Goal: Task Accomplishment & Management: Complete application form

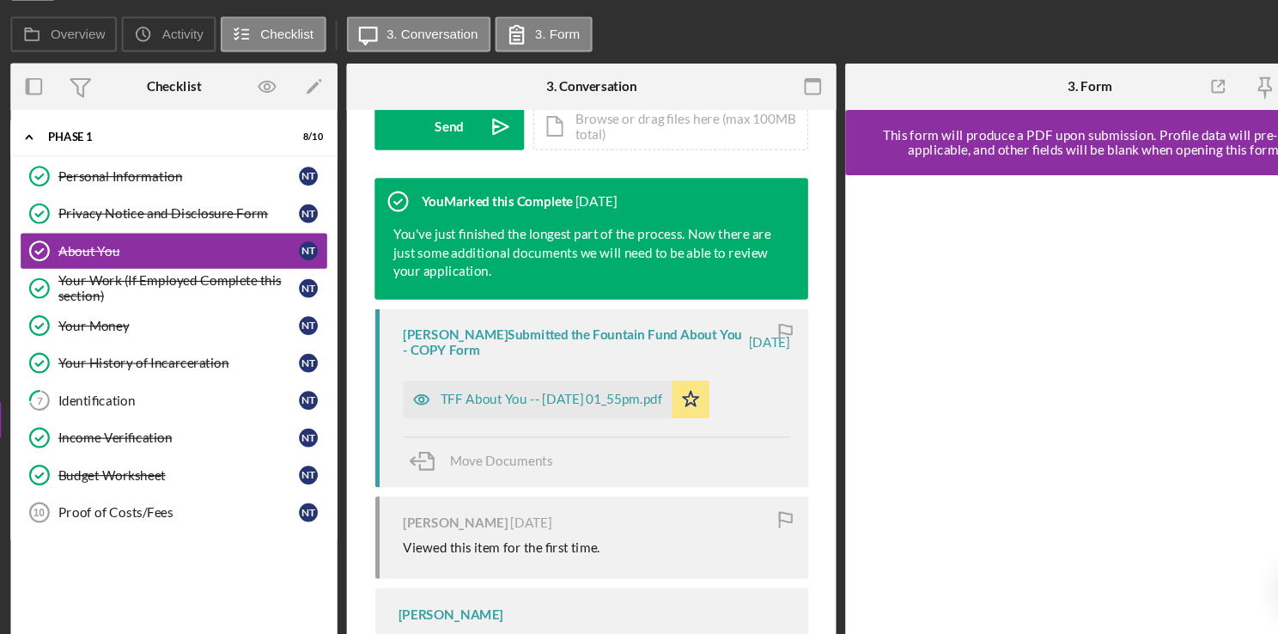
scroll to position [529, 0]
click at [561, 406] on div "TFF About You -- 2025-09-25 01_55pm.pdf" at bounding box center [549, 404] width 204 height 14
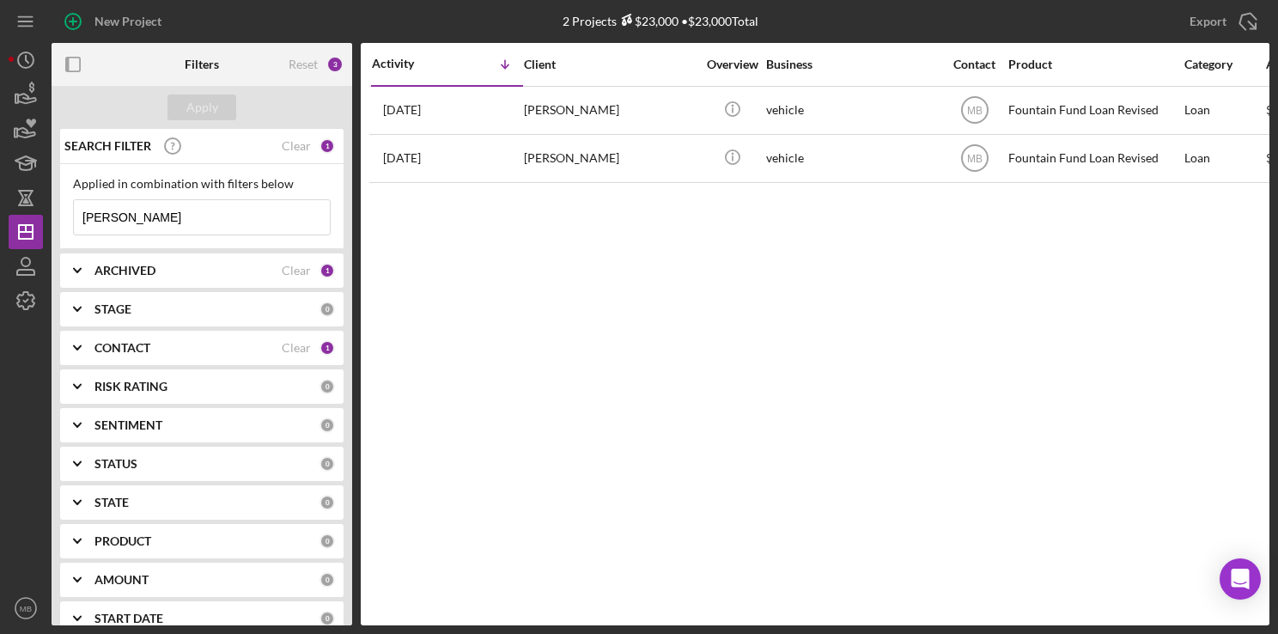
click at [131, 220] on input "[PERSON_NAME]" at bounding box center [202, 217] width 256 height 34
type input "t"
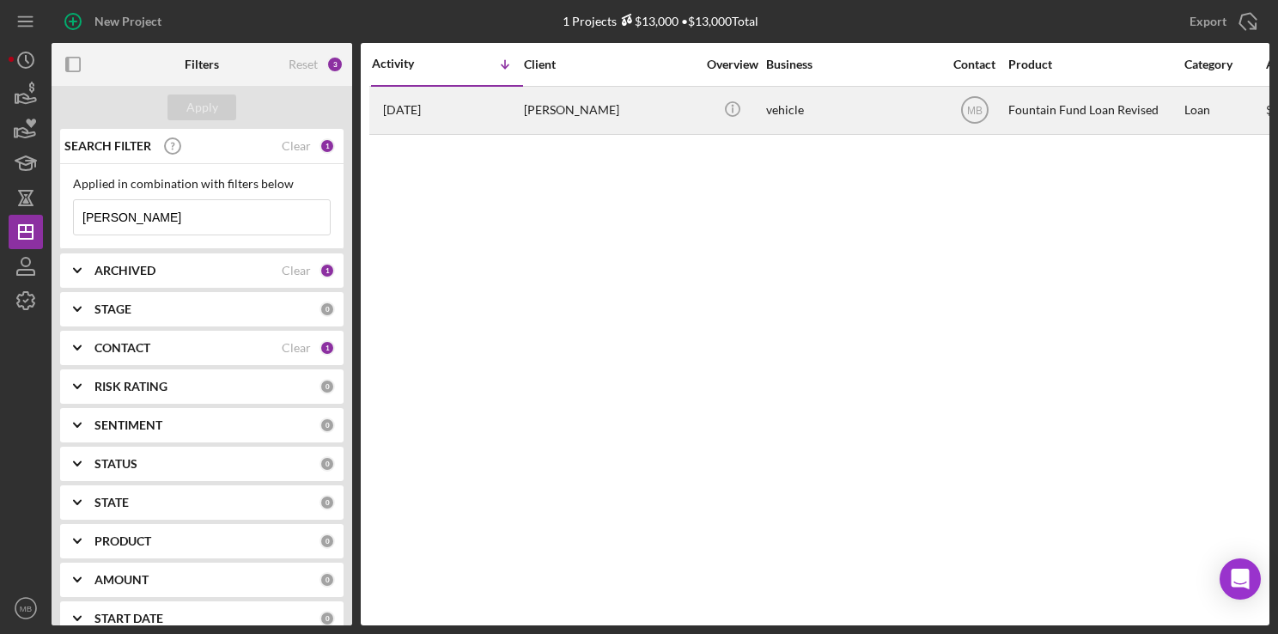
type input "[PERSON_NAME]"
click at [564, 94] on div "[PERSON_NAME]" at bounding box center [610, 111] width 172 height 46
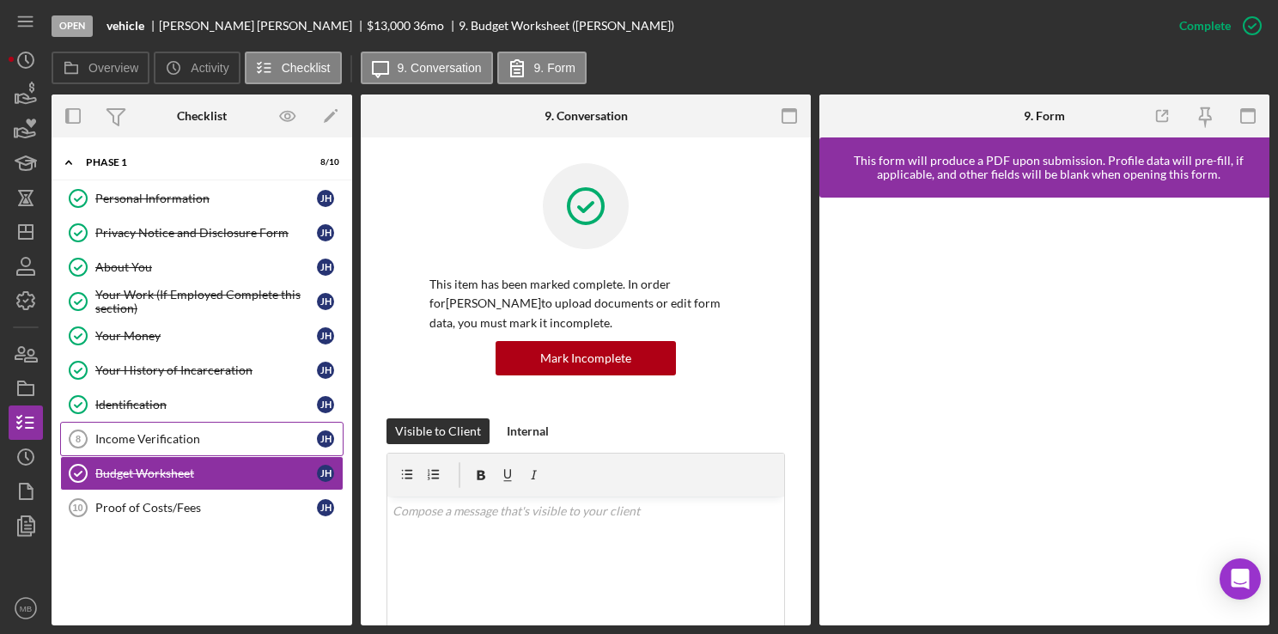
click at [172, 432] on div "Income Verification" at bounding box center [206, 439] width 222 height 14
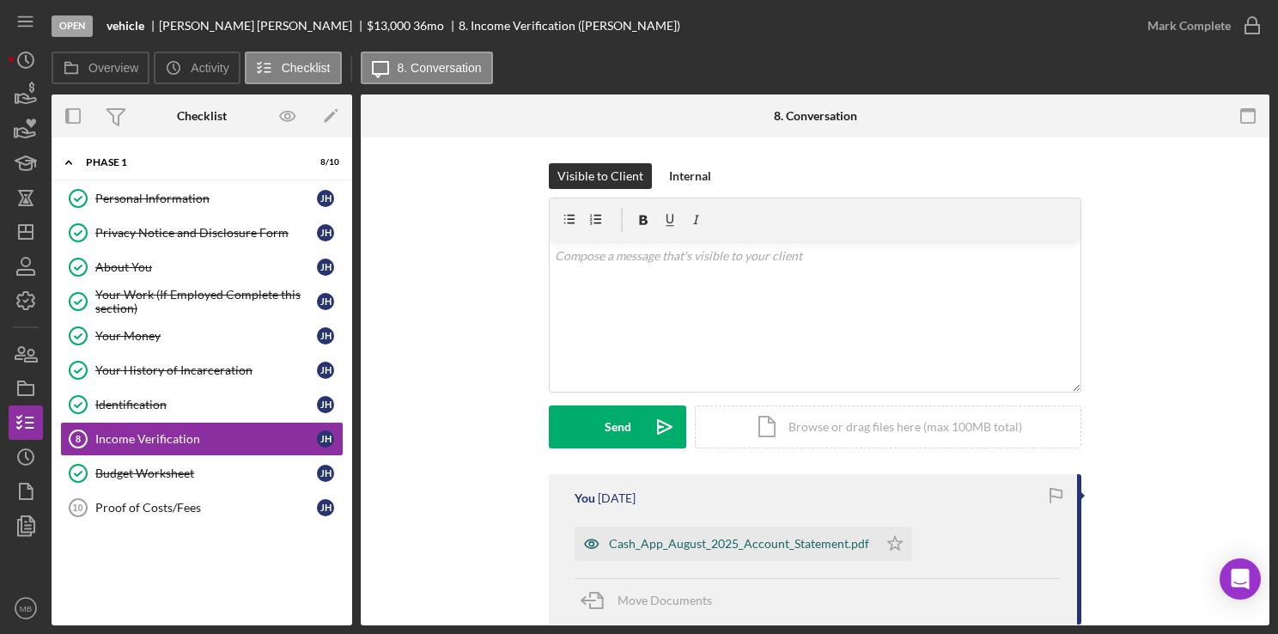
click at [656, 540] on div "Cash_App_August_2025_Account_Statement.pdf" at bounding box center [739, 544] width 260 height 14
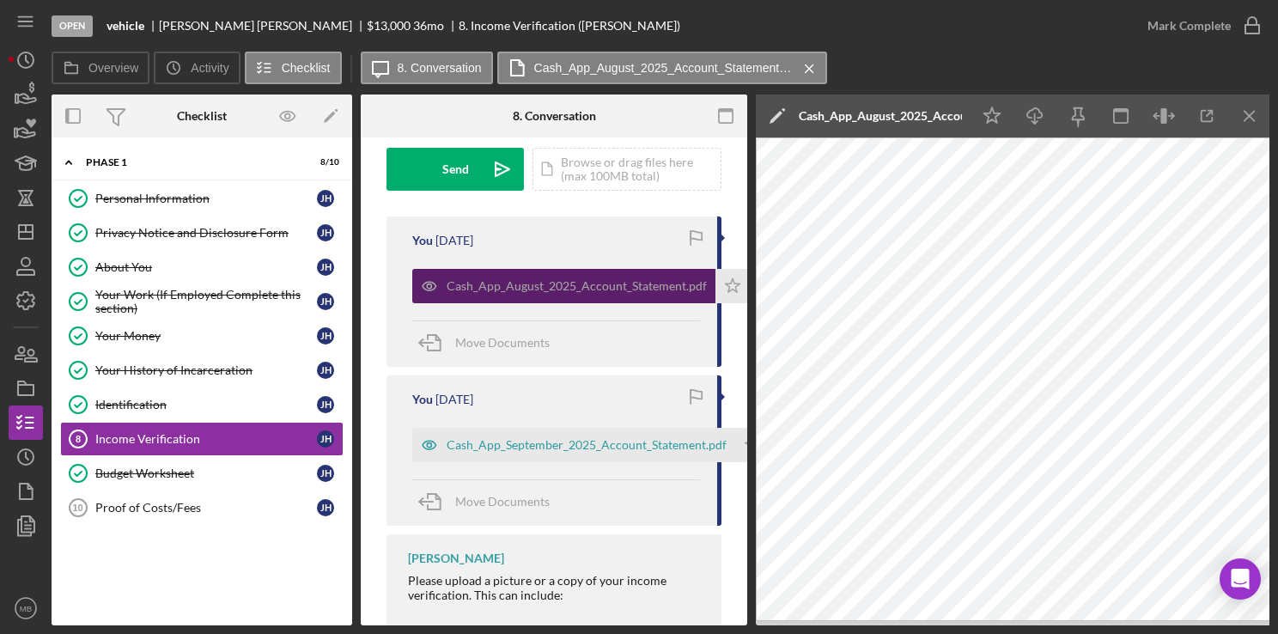
scroll to position [261, 0]
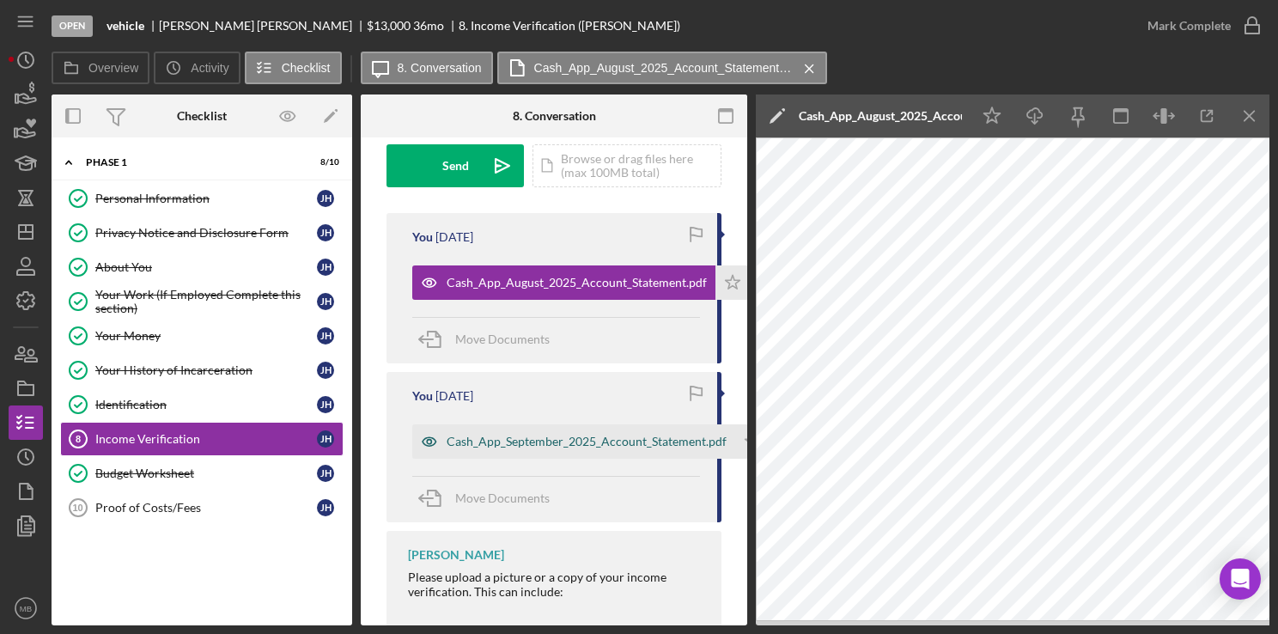
click at [480, 436] on div "Cash_App_September_2025_Account_Statement.pdf" at bounding box center [587, 442] width 280 height 14
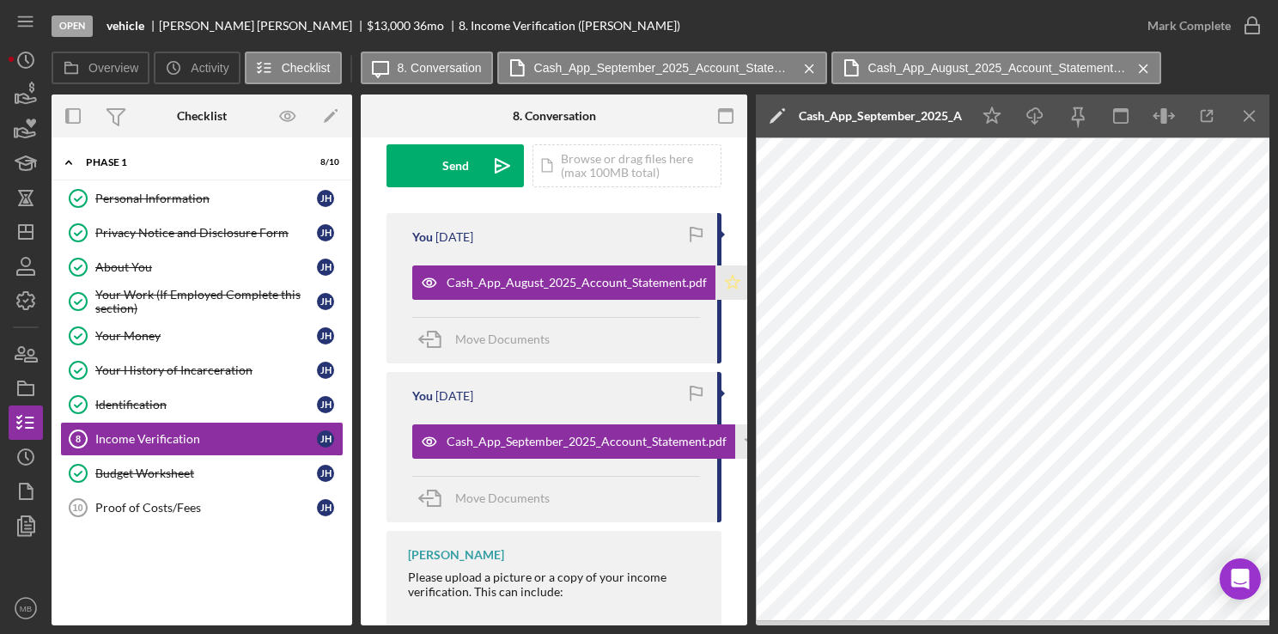
click at [726, 282] on polygon "button" at bounding box center [733, 282] width 15 height 14
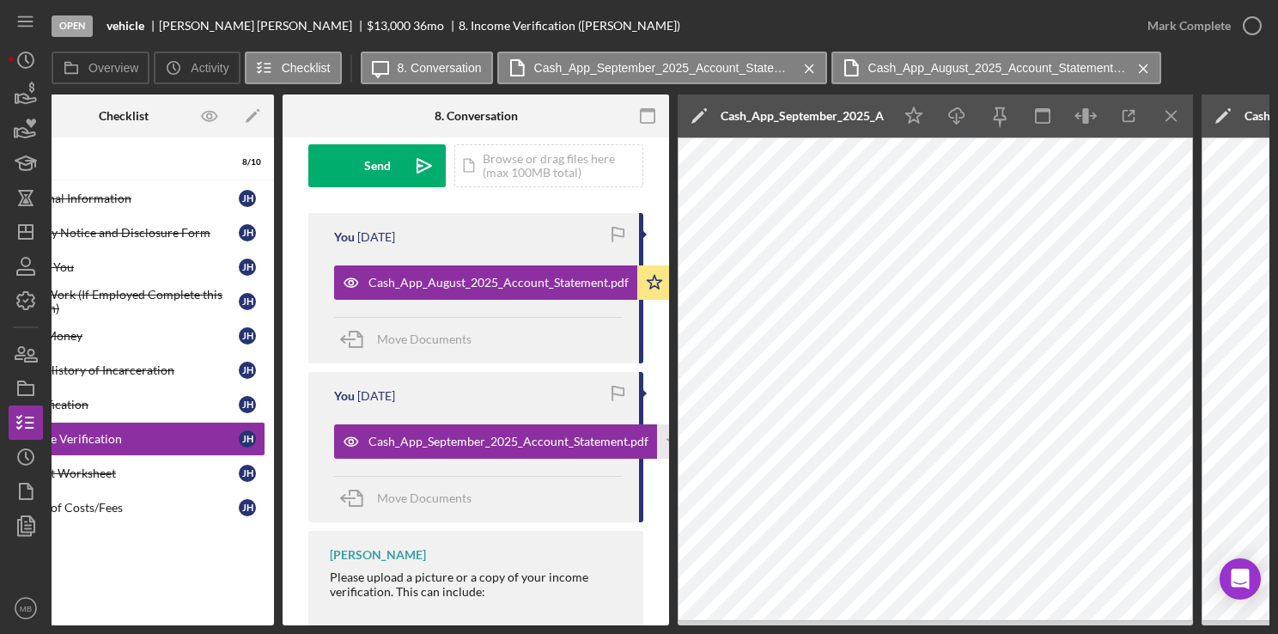
scroll to position [0, 79]
click at [1254, 19] on icon "button" at bounding box center [1252, 25] width 43 height 43
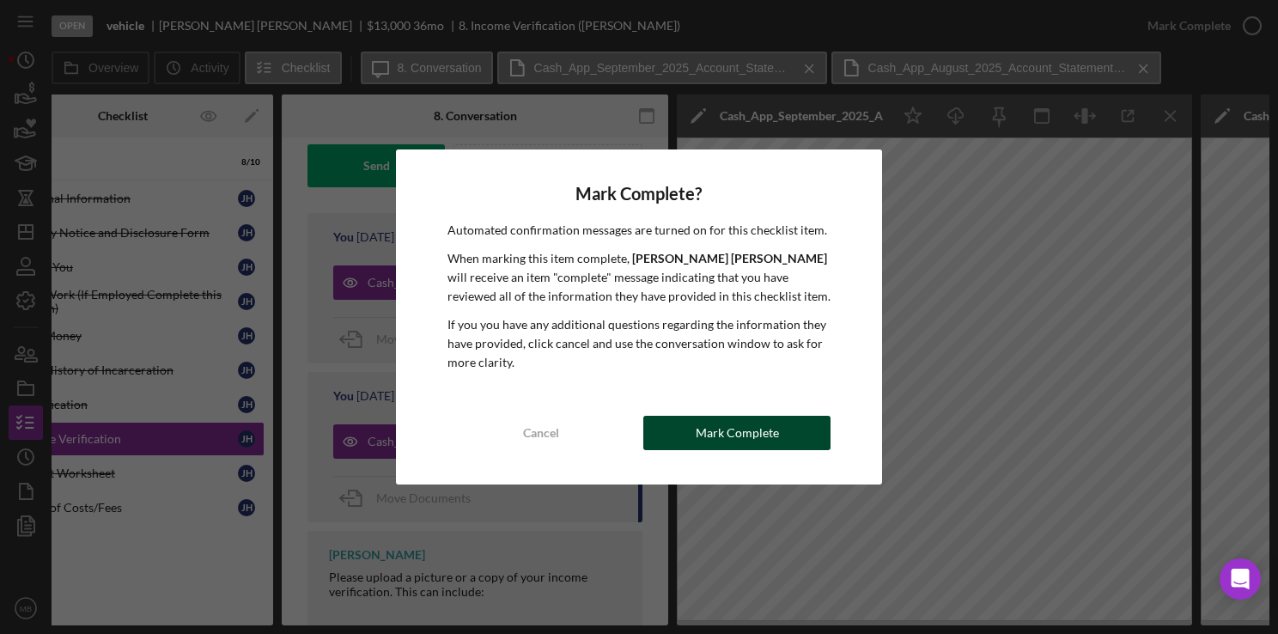
click at [725, 434] on div "Mark Complete" at bounding box center [737, 433] width 83 height 34
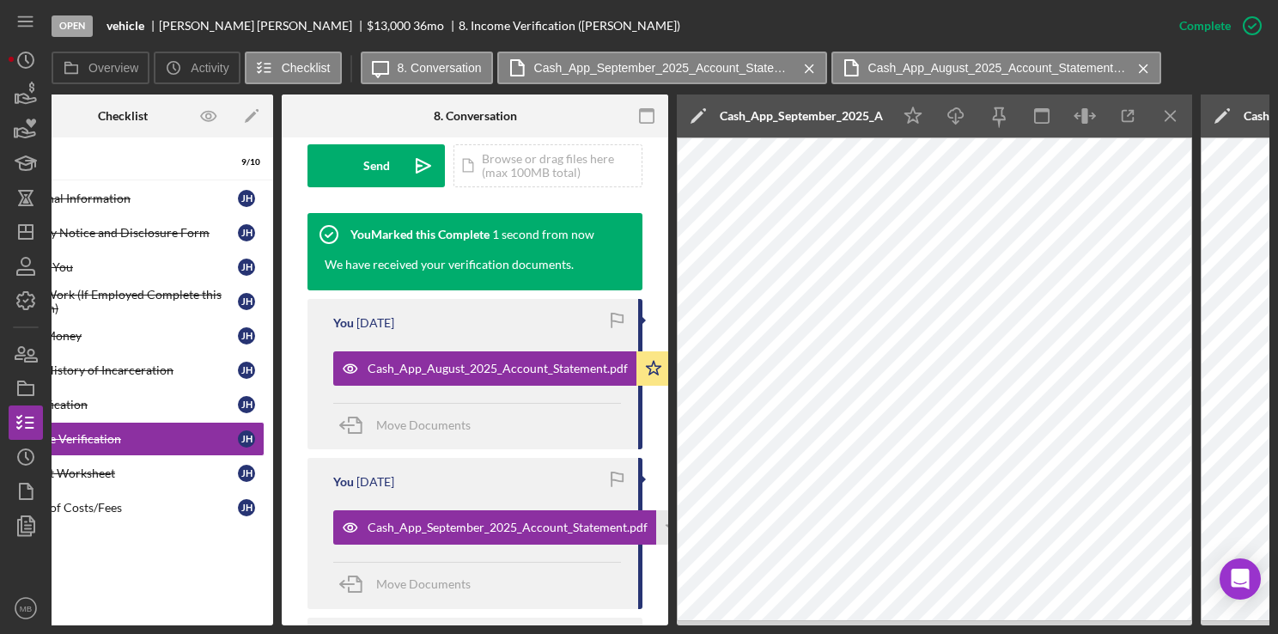
scroll to position [0, 0]
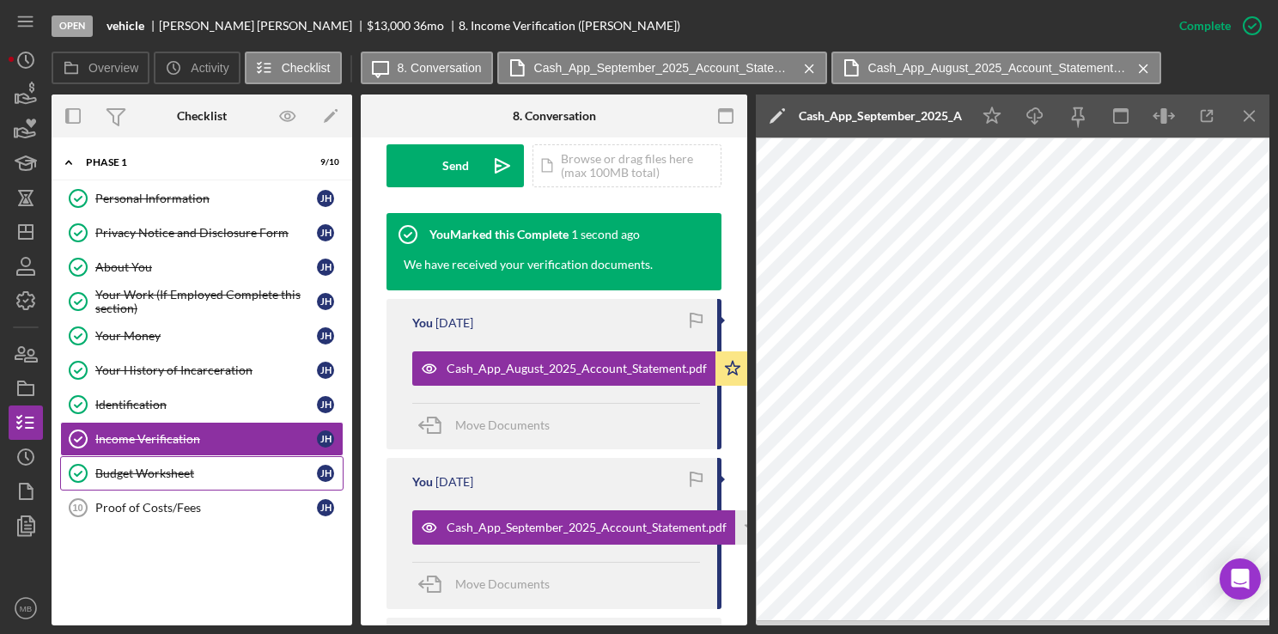
click at [150, 474] on div "Budget Worksheet" at bounding box center [206, 473] width 222 height 14
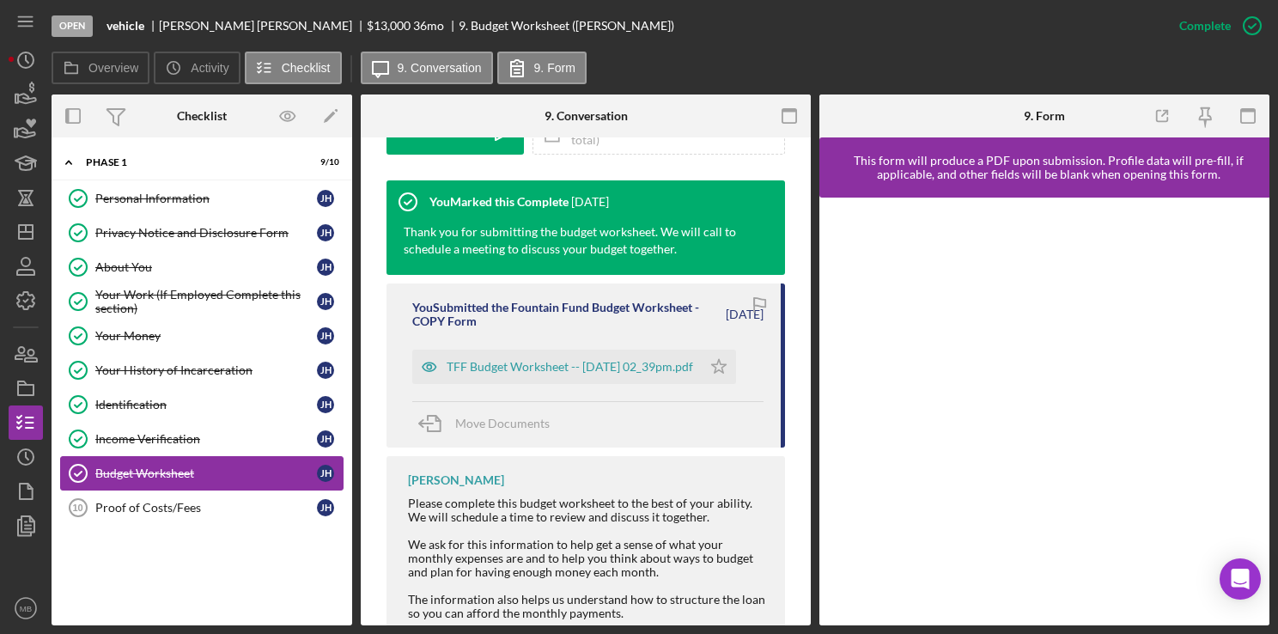
scroll to position [560, 0]
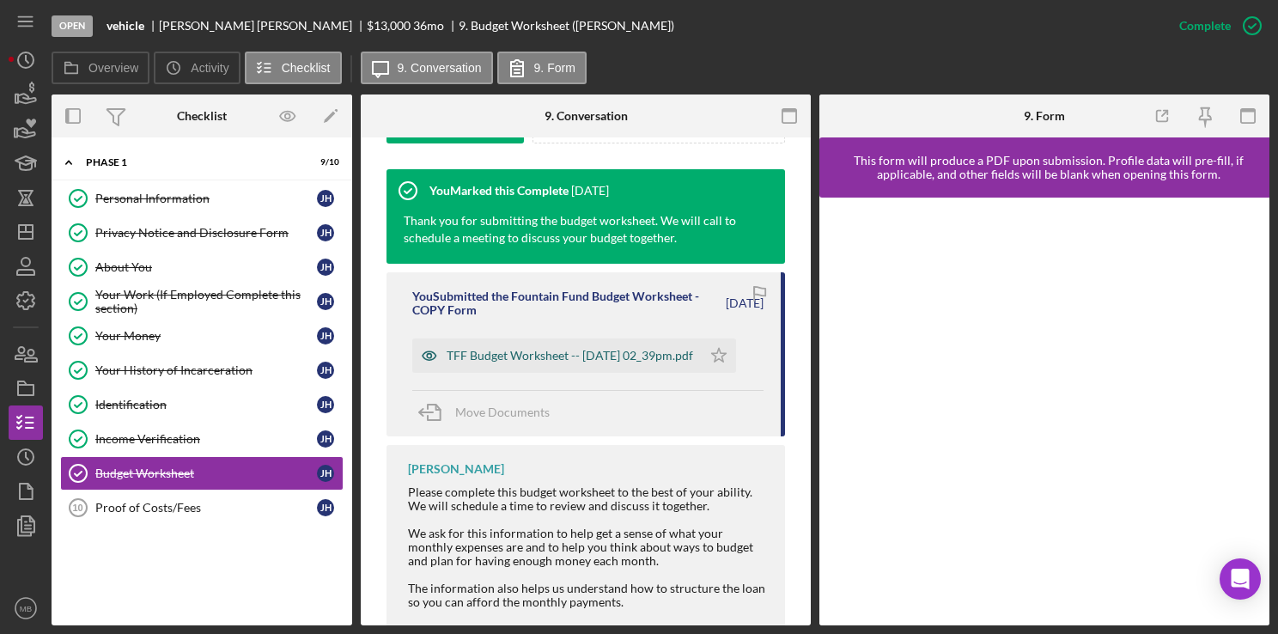
click at [484, 357] on div "TFF Budget Worksheet -- [DATE] 02_39pm.pdf" at bounding box center [570, 356] width 247 height 14
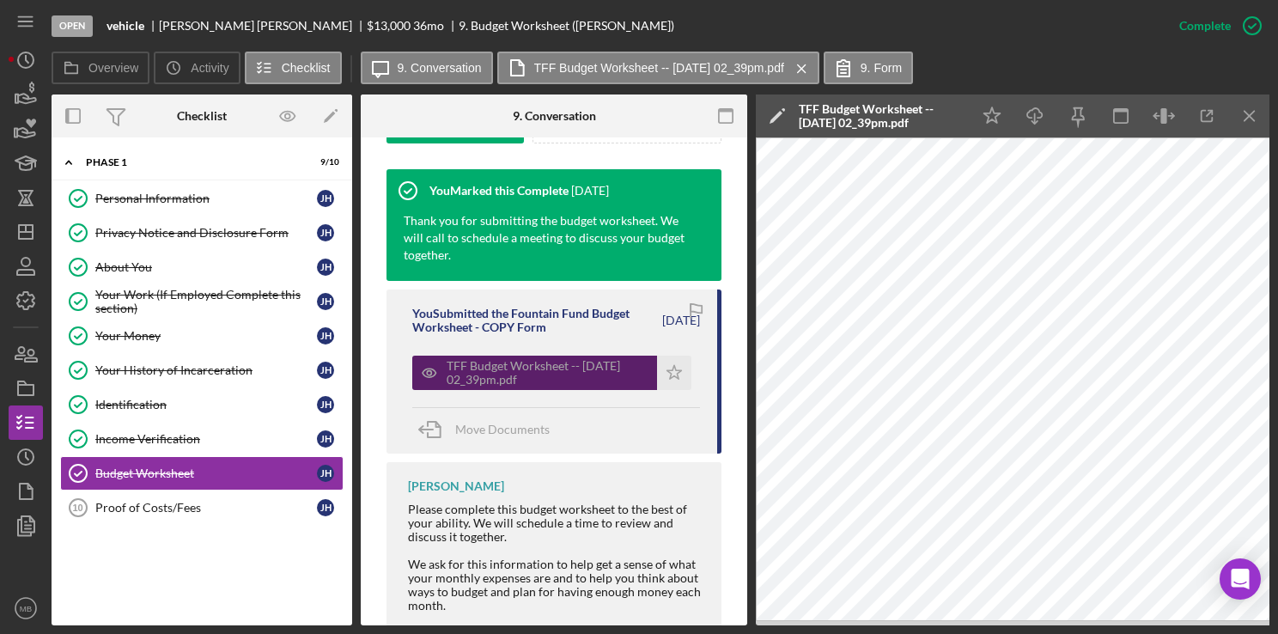
click at [656, 540] on div "Please complete this budget worksheet to the best of your ability. We will sche…" at bounding box center [556, 599] width 296 height 193
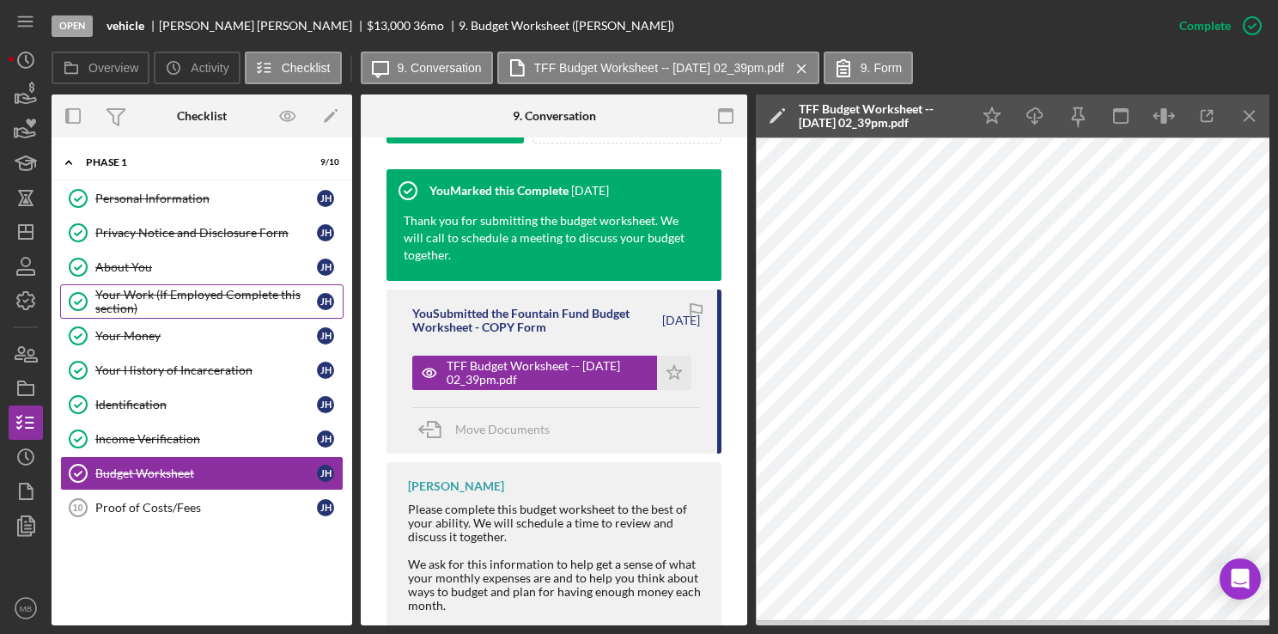
click at [223, 297] on div "Your Work (If Employed Complete this section)" at bounding box center [206, 301] width 222 height 27
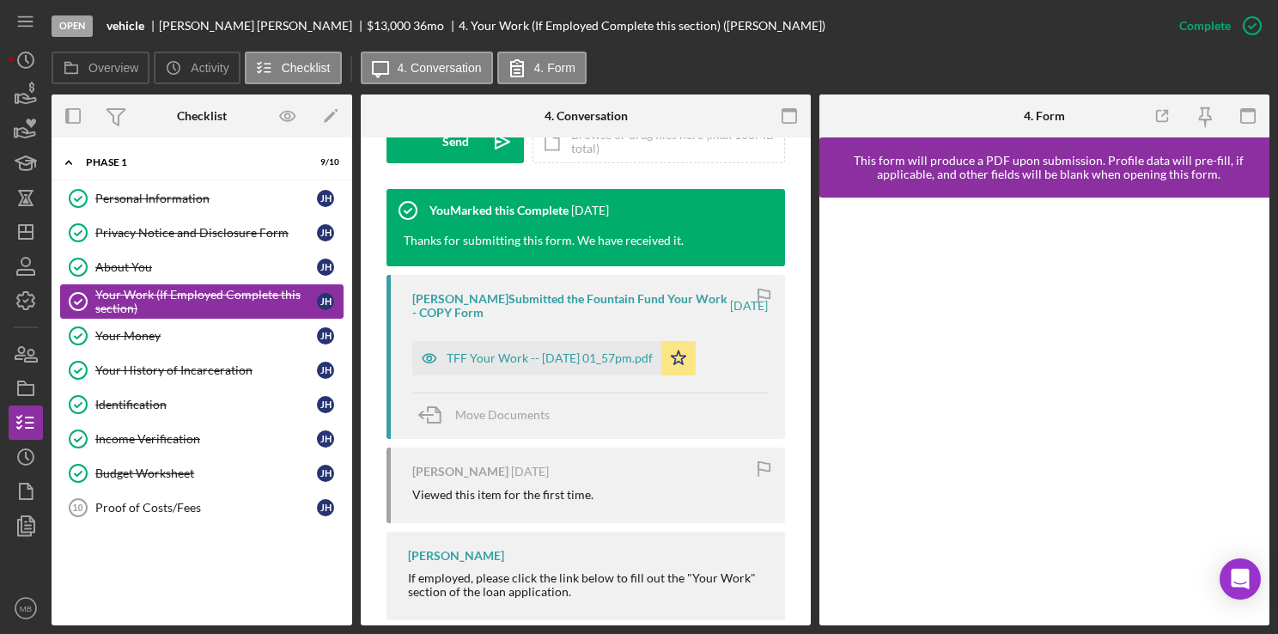
scroll to position [544, 0]
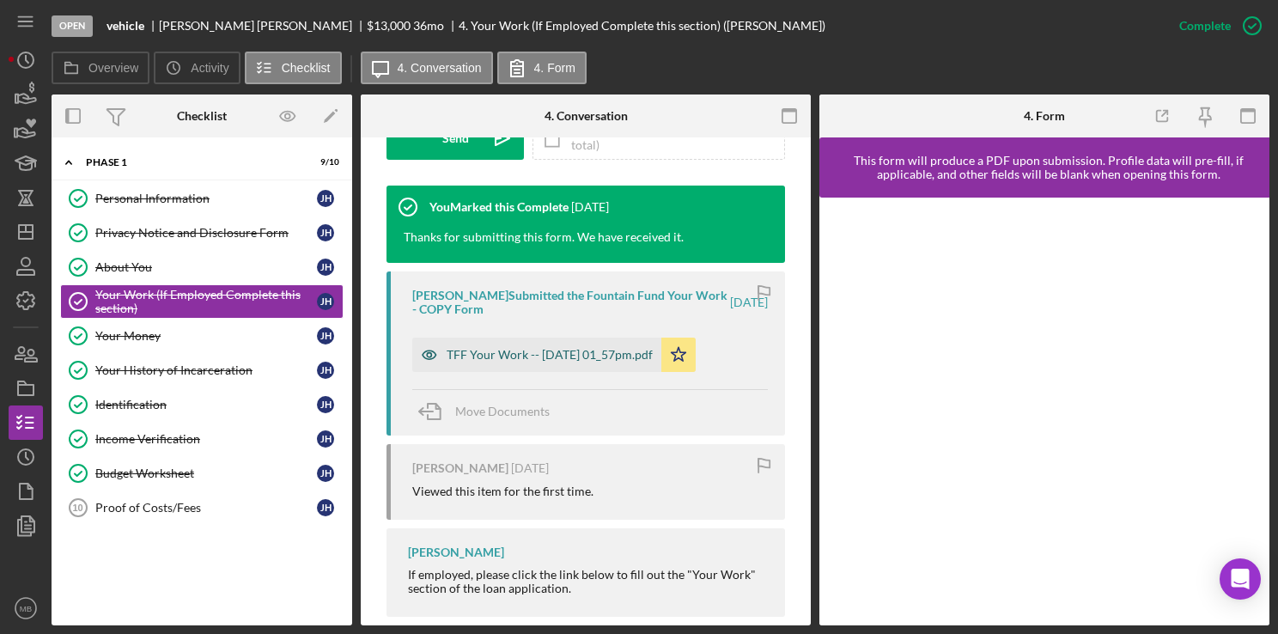
click at [554, 357] on div "TFF Your Work -- [DATE] 01_57pm.pdf" at bounding box center [550, 355] width 206 height 14
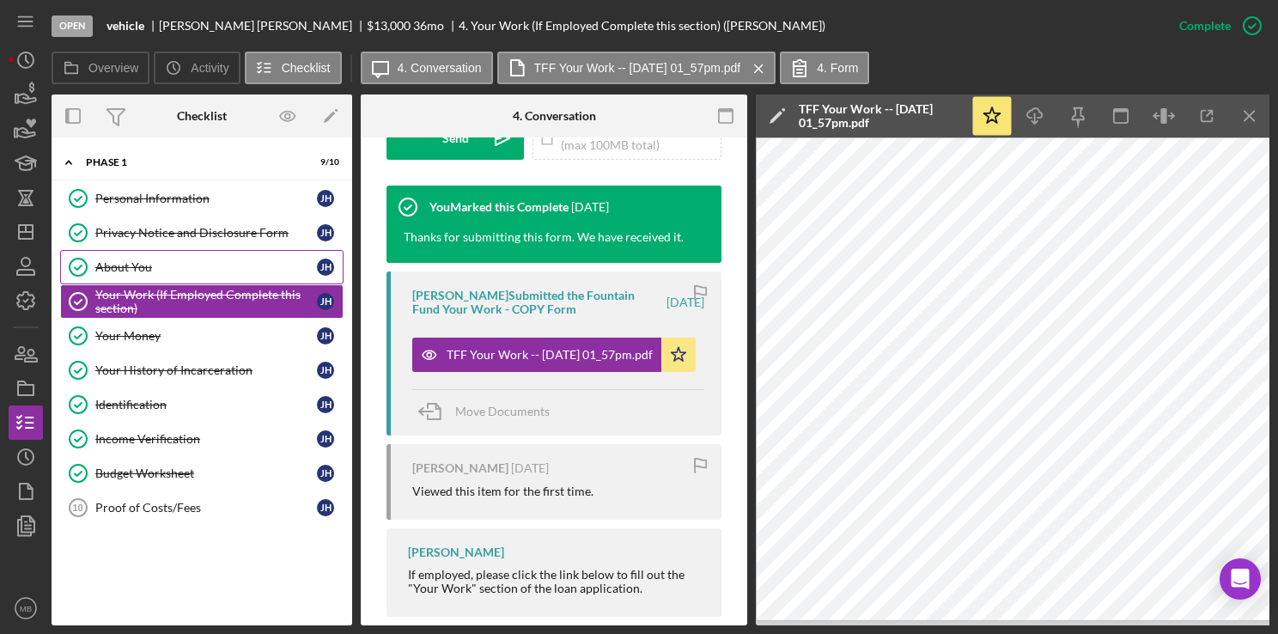
click at [144, 268] on div "About You" at bounding box center [206, 267] width 222 height 14
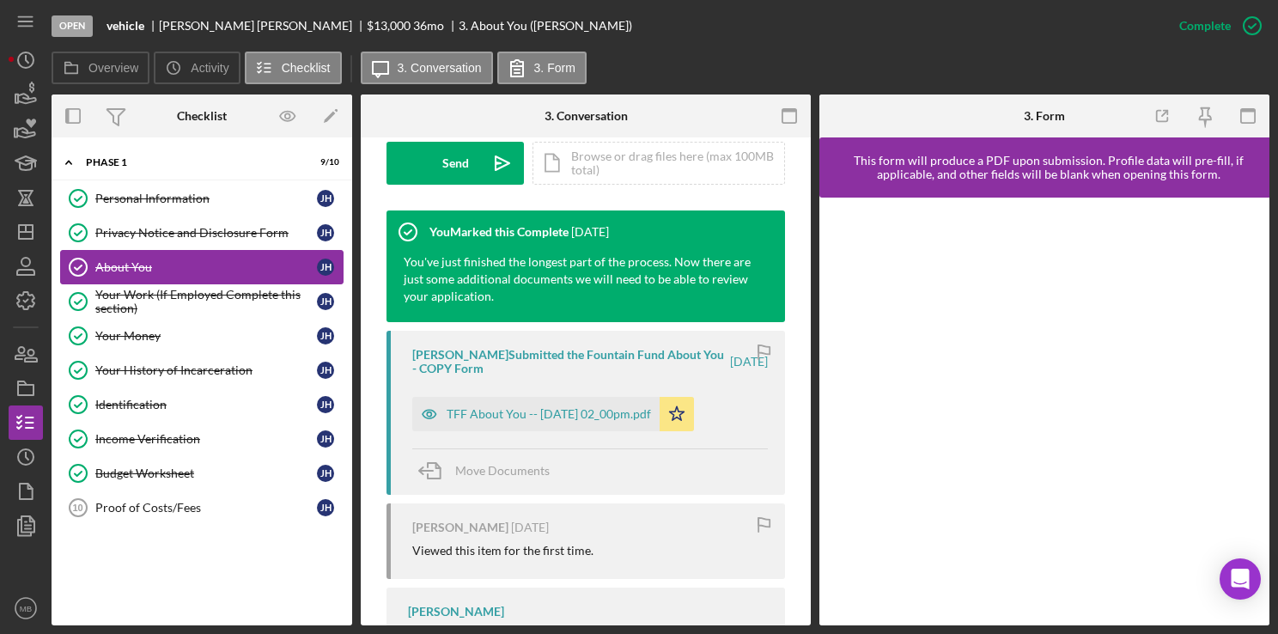
scroll to position [577, 0]
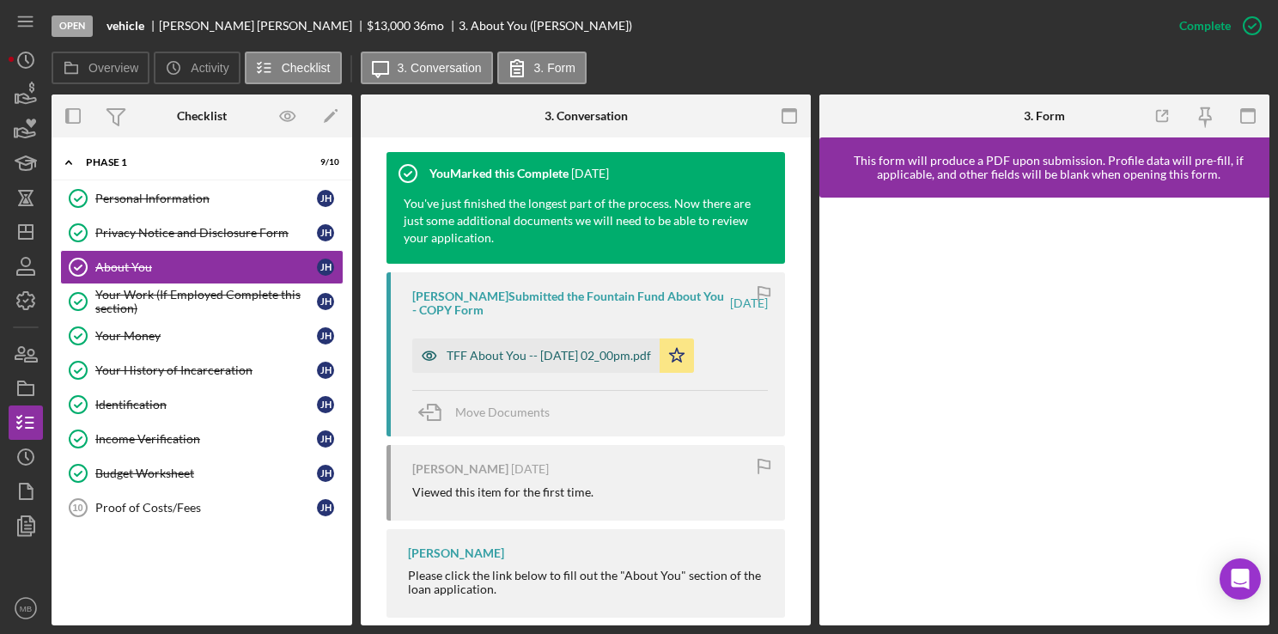
click at [595, 357] on div "TFF About You -- [DATE] 02_00pm.pdf" at bounding box center [549, 356] width 204 height 14
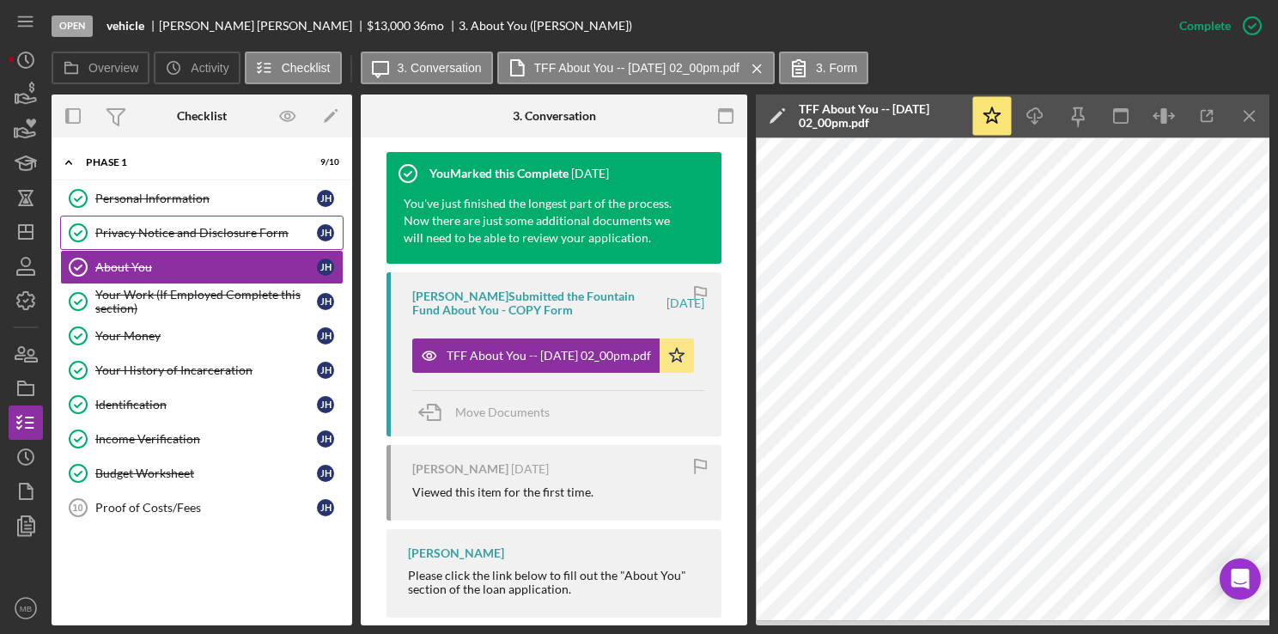
click at [194, 227] on div "Privacy Notice and Disclosure Form" at bounding box center [206, 233] width 222 height 14
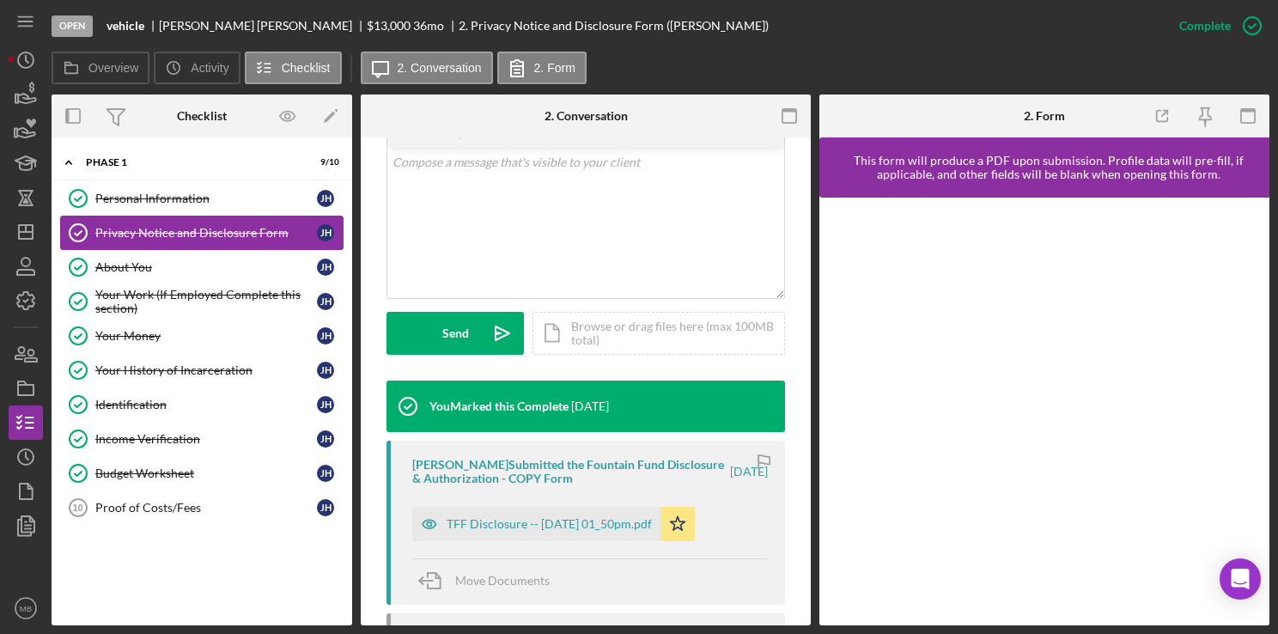
scroll to position [375, 0]
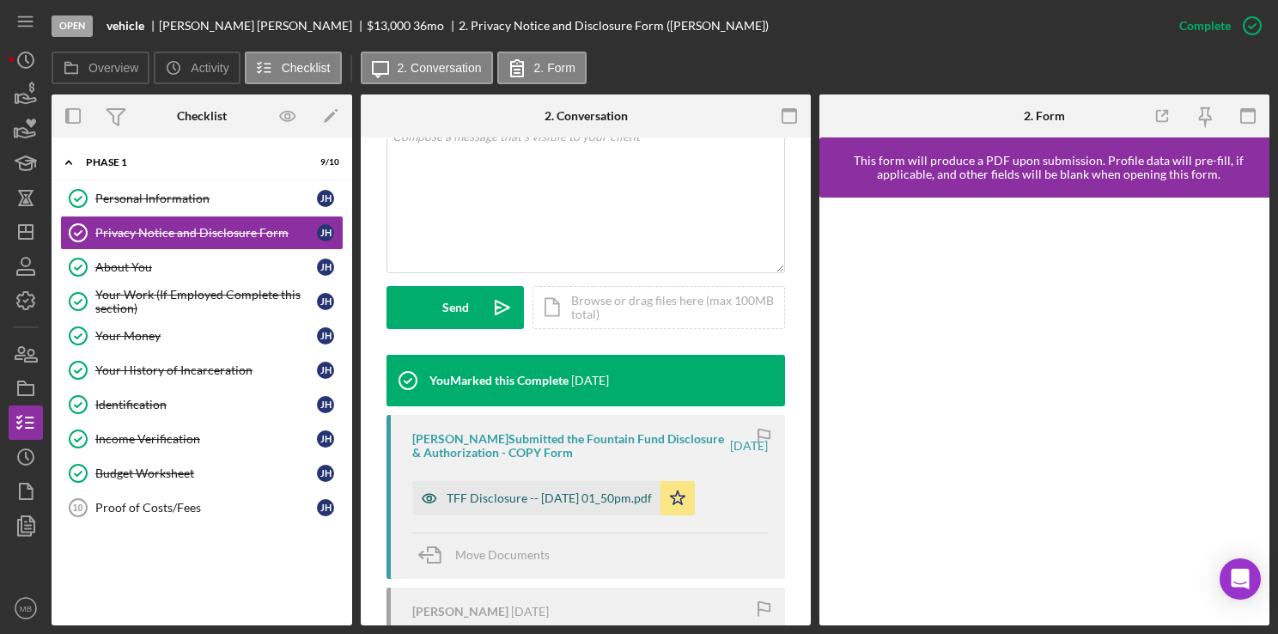
click at [559, 504] on div "TFF Disclosure -- [DATE] 01_50pm.pdf" at bounding box center [549, 498] width 205 height 14
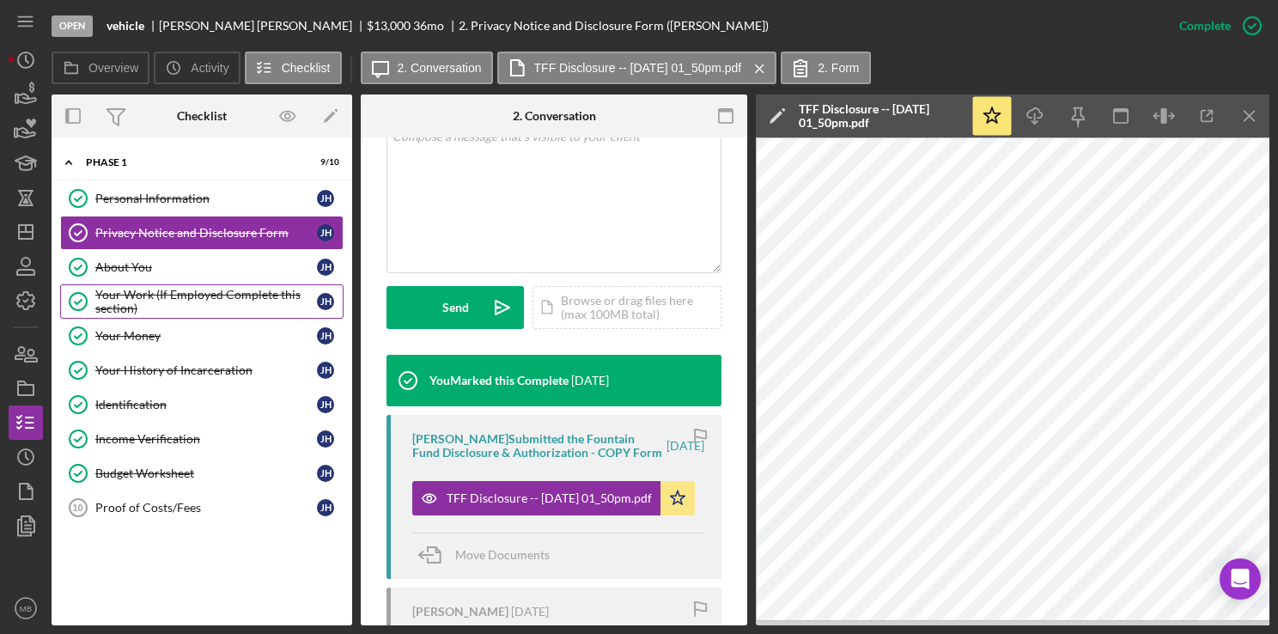
click at [174, 296] on div "Your Work (If Employed Complete this section)" at bounding box center [206, 301] width 222 height 27
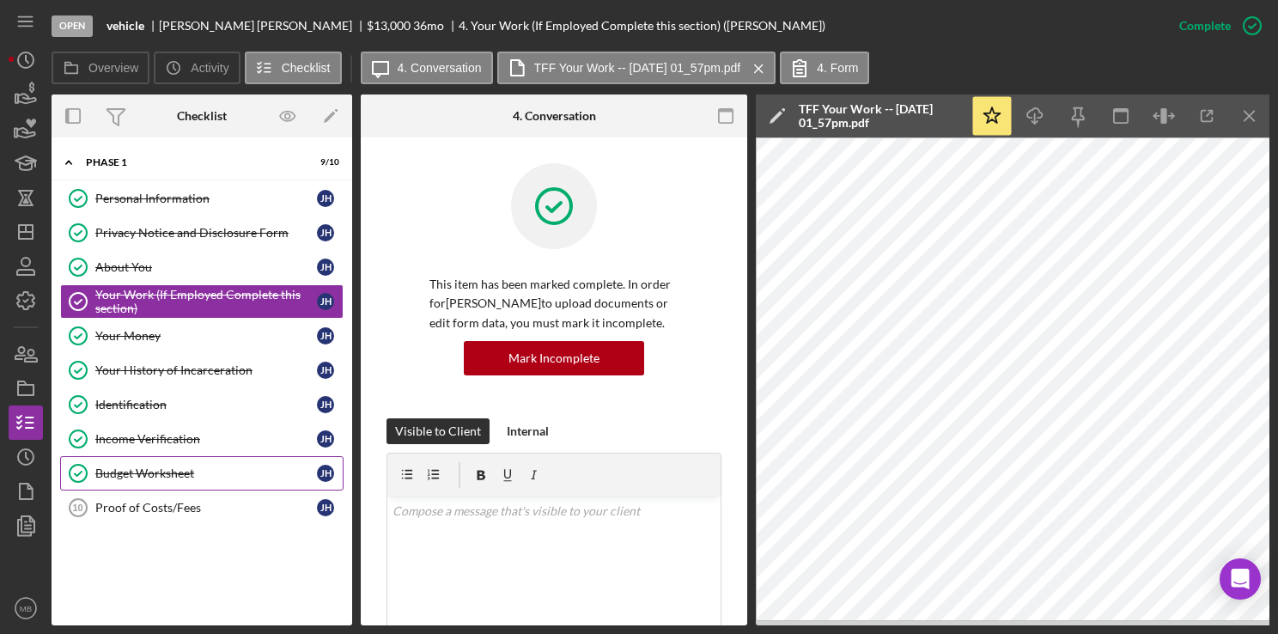
click at [156, 471] on div "Budget Worksheet" at bounding box center [206, 473] width 222 height 14
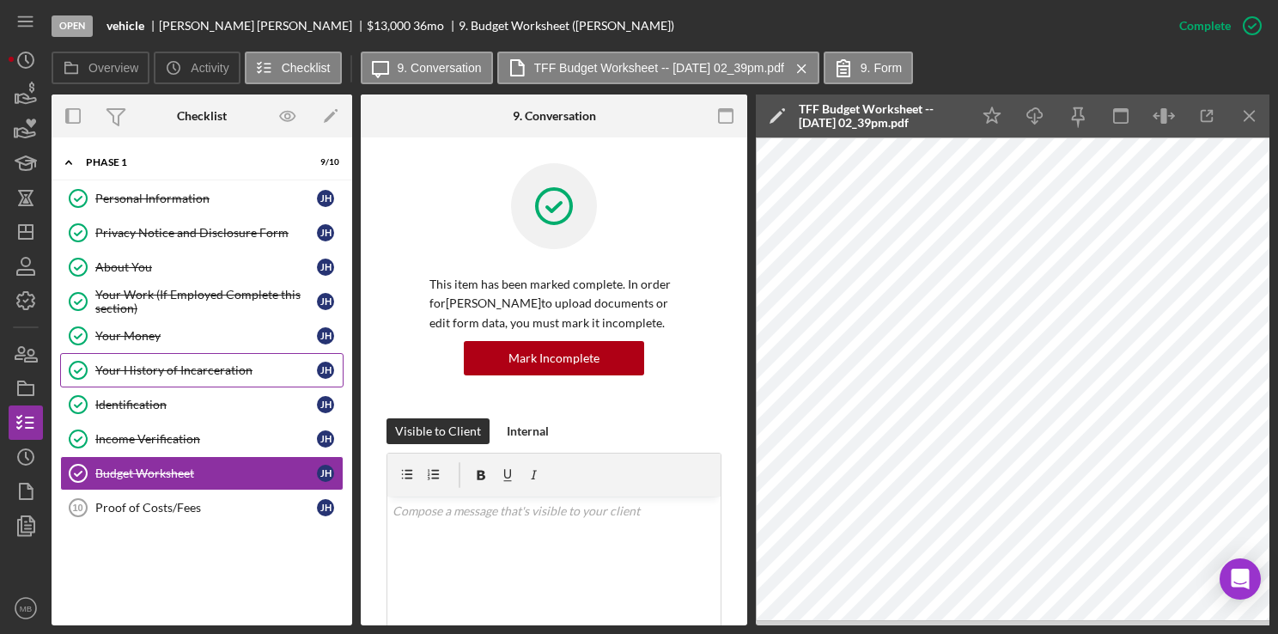
click at [182, 371] on div "Your History of Incarceration" at bounding box center [206, 370] width 222 height 14
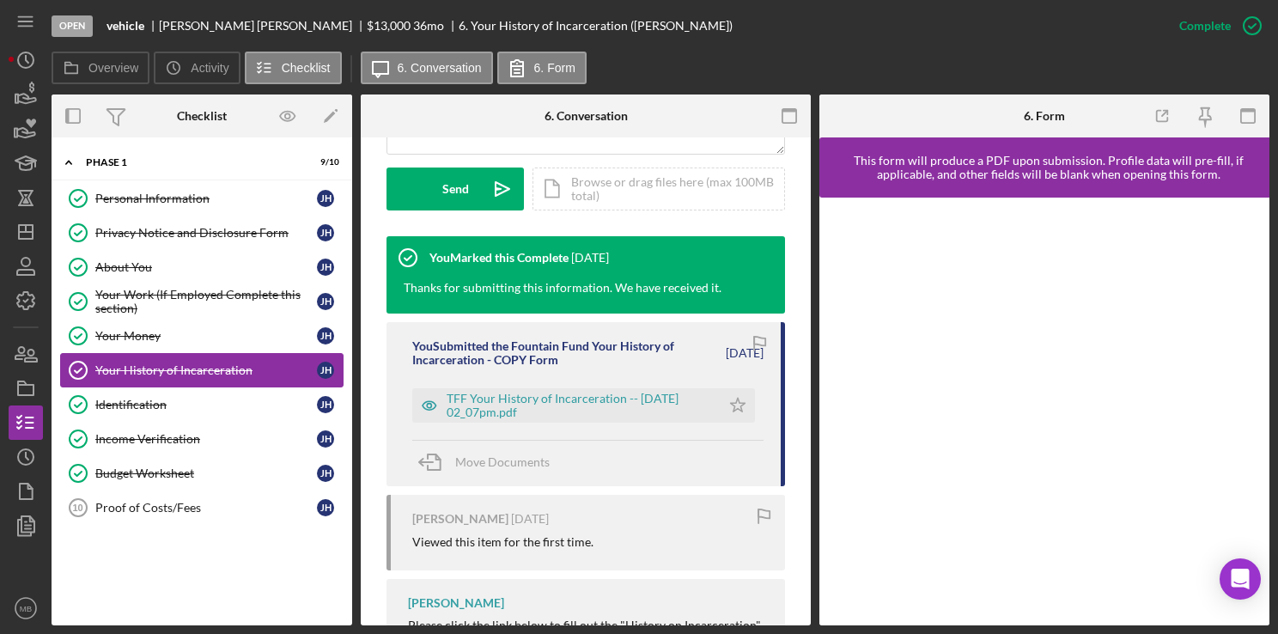
scroll to position [495, 0]
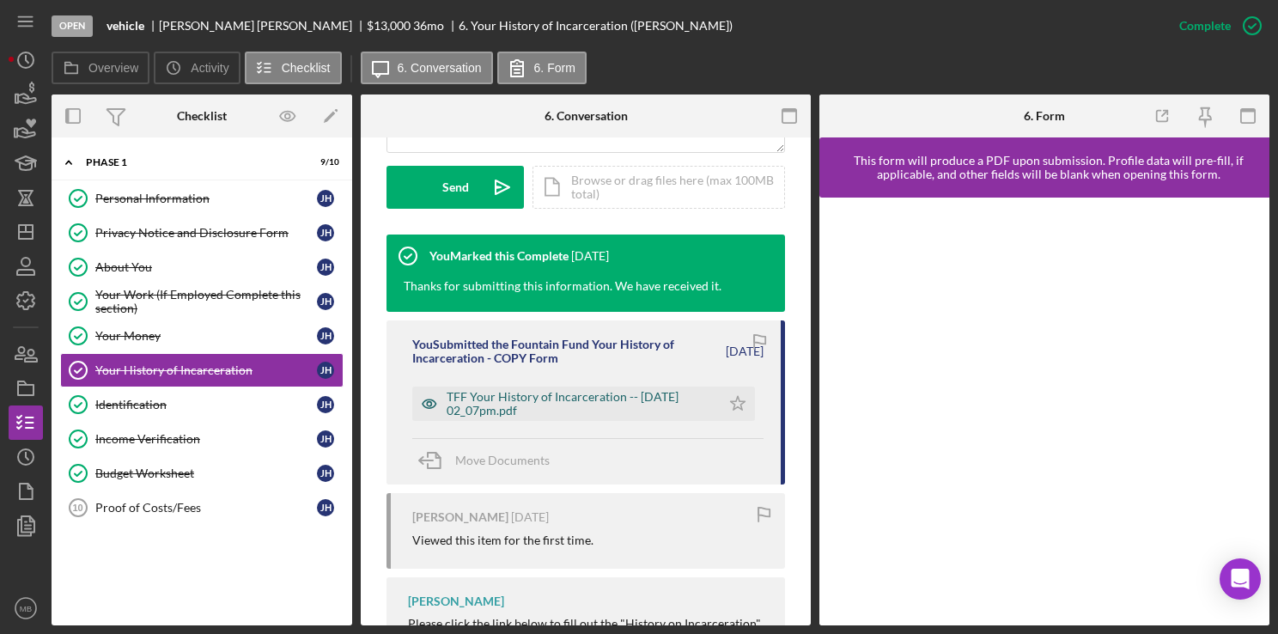
click at [582, 407] on div "TFF Your History of Incarceration -- [DATE] 02_07pm.pdf" at bounding box center [579, 403] width 265 height 27
